Goal: Find specific page/section: Find specific page/section

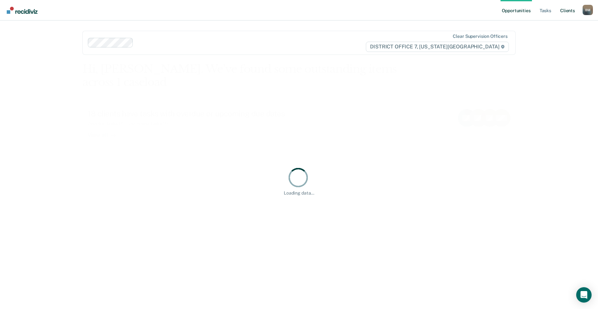
click at [565, 12] on link "Client s" at bounding box center [566, 10] width 17 height 21
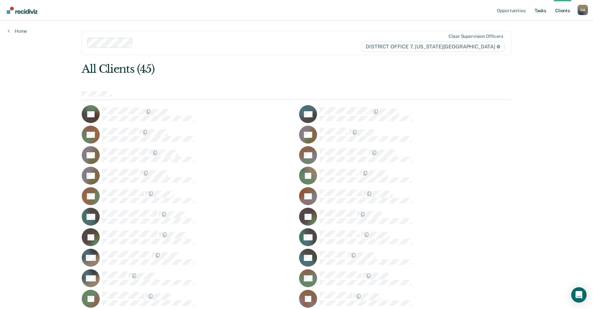
click at [542, 11] on link "Tasks" at bounding box center [540, 10] width 14 height 21
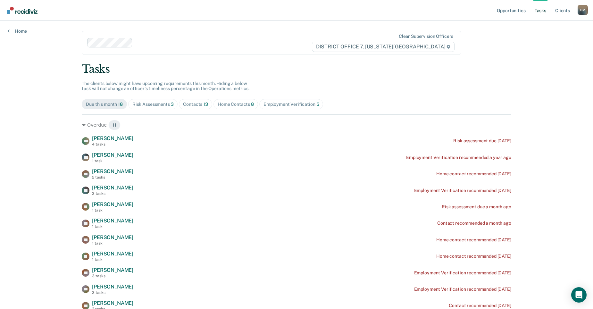
click at [235, 105] on div "Home Contacts 8" at bounding box center [236, 104] width 36 height 5
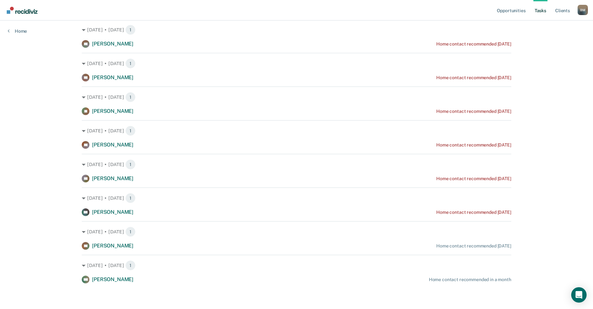
scroll to position [63, 0]
